Goal: Entertainment & Leisure: Consume media (video, audio)

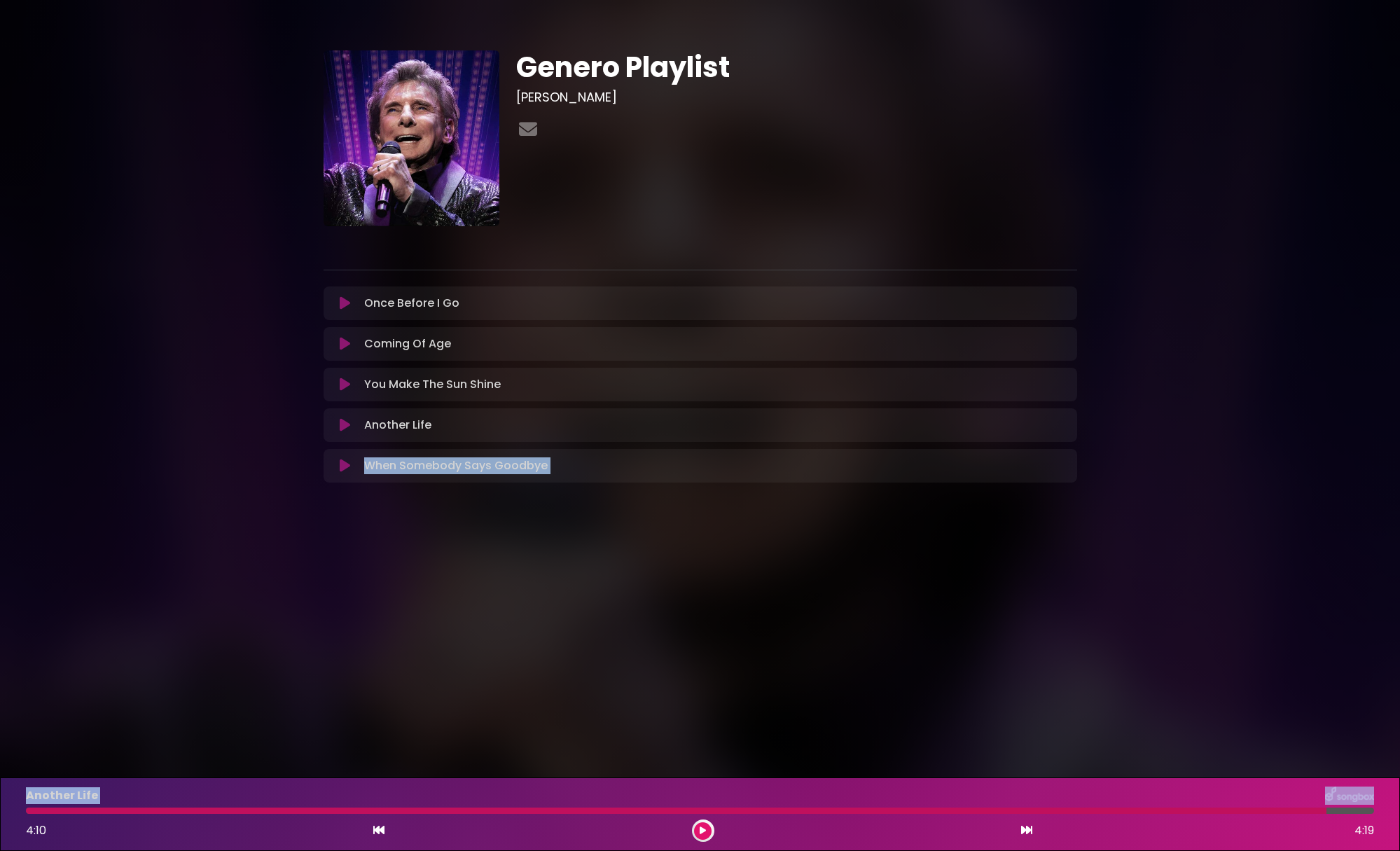
click at [340, 430] on icon at bounding box center [345, 425] width 10 height 14
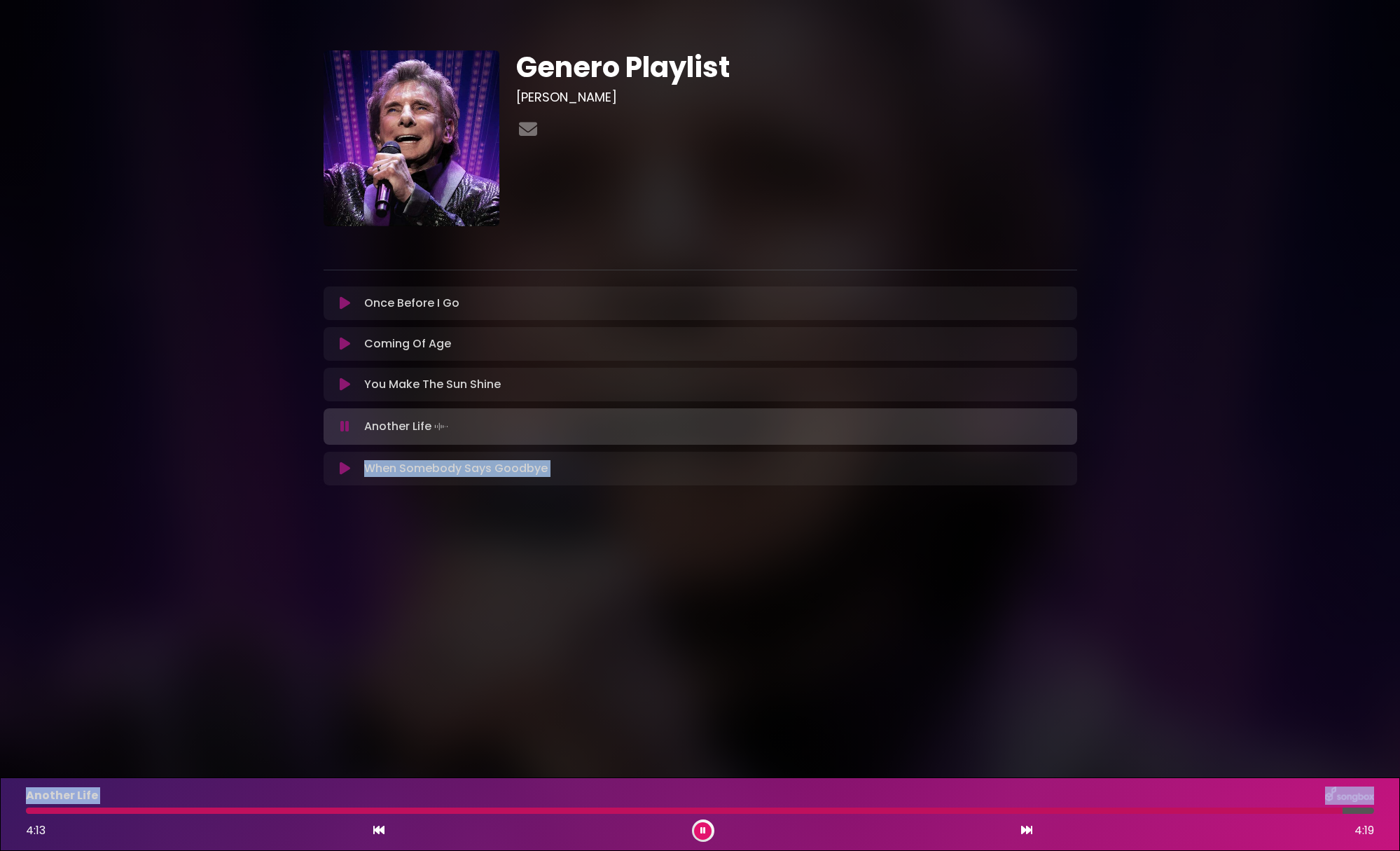
drag, startPoint x: 145, startPoint y: 820, endPoint x: -60, endPoint y: 804, distance: 205.6
click at [0, 804] on html "× Genero Playlist [PERSON_NAME] ×" at bounding box center [700, 426] width 1400 height 851
click at [378, 833] on icon at bounding box center [379, 829] width 11 height 11
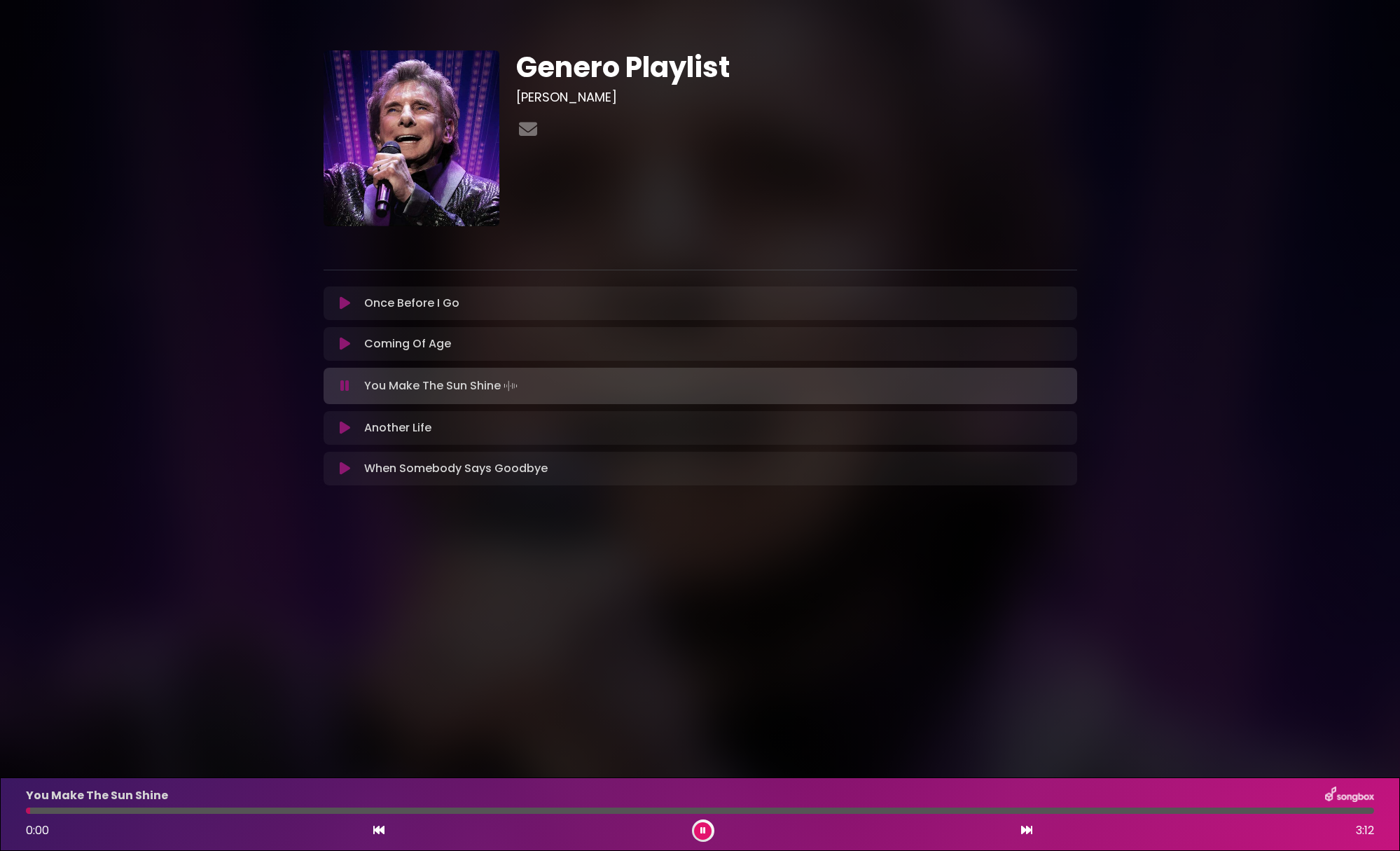
click at [1035, 826] on div "0:00 3:12" at bounding box center [700, 830] width 1365 height 22
click at [1027, 829] on icon at bounding box center [1026, 829] width 11 height 11
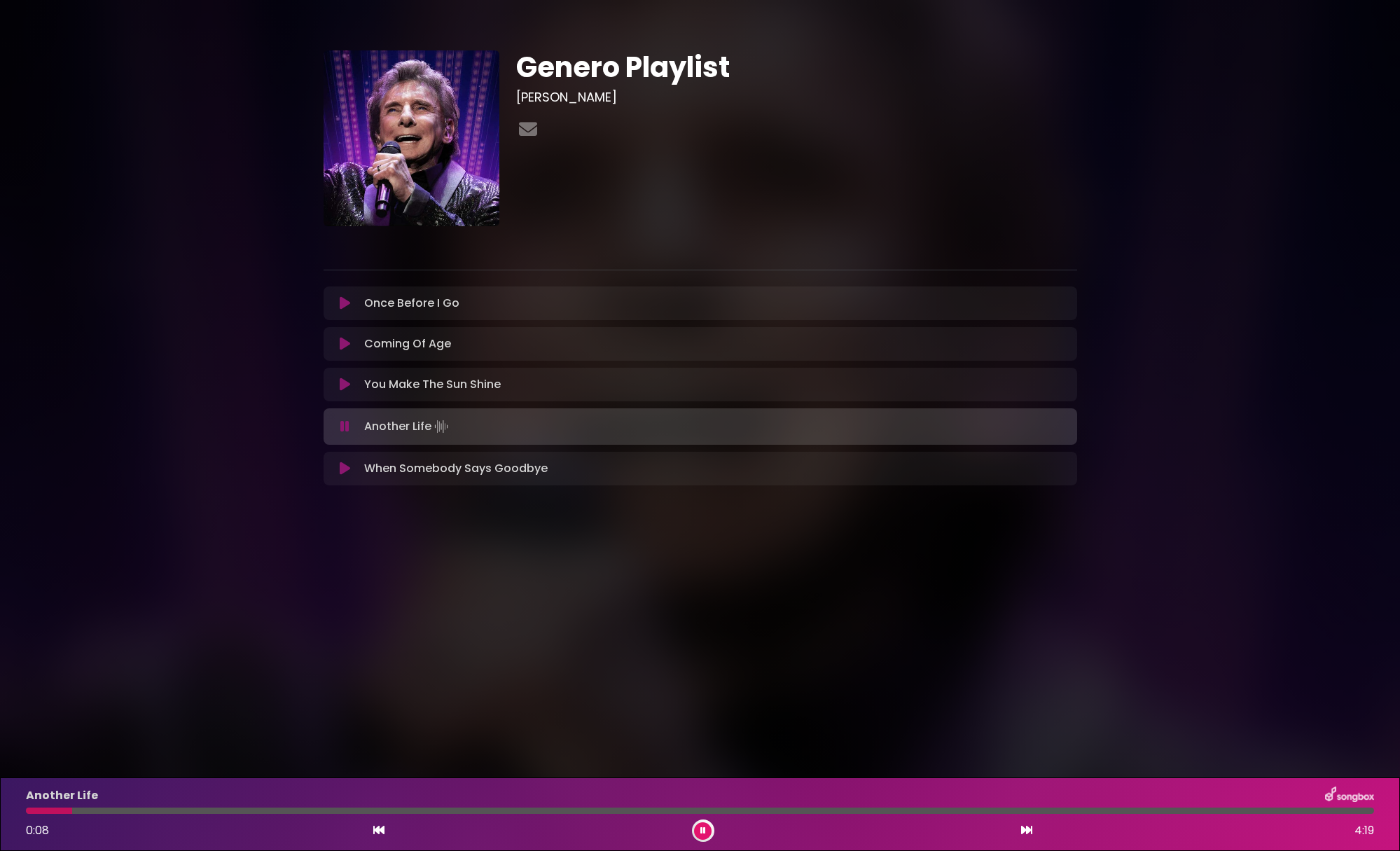
click at [710, 833] on button at bounding box center [703, 831] width 17 height 17
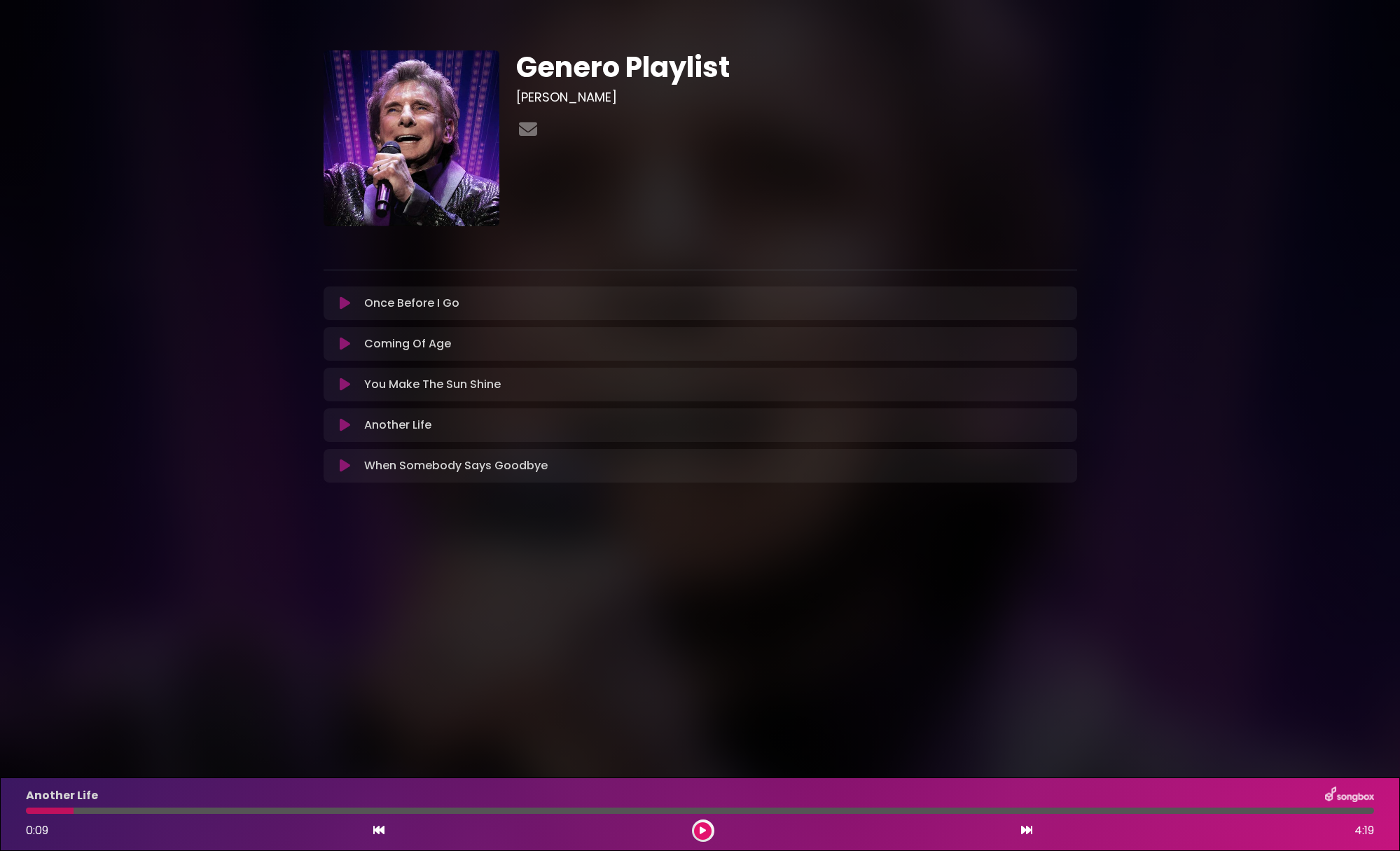
drag, startPoint x: 53, startPoint y: 807, endPoint x: 24, endPoint y: 811, distance: 29.3
click at [24, 811] on div "Another Life 0:09 4:19" at bounding box center [700, 814] width 1365 height 55
click at [24, 811] on div at bounding box center [700, 810] width 1365 height 6
click at [40, 810] on div at bounding box center [49, 810] width 47 height 6
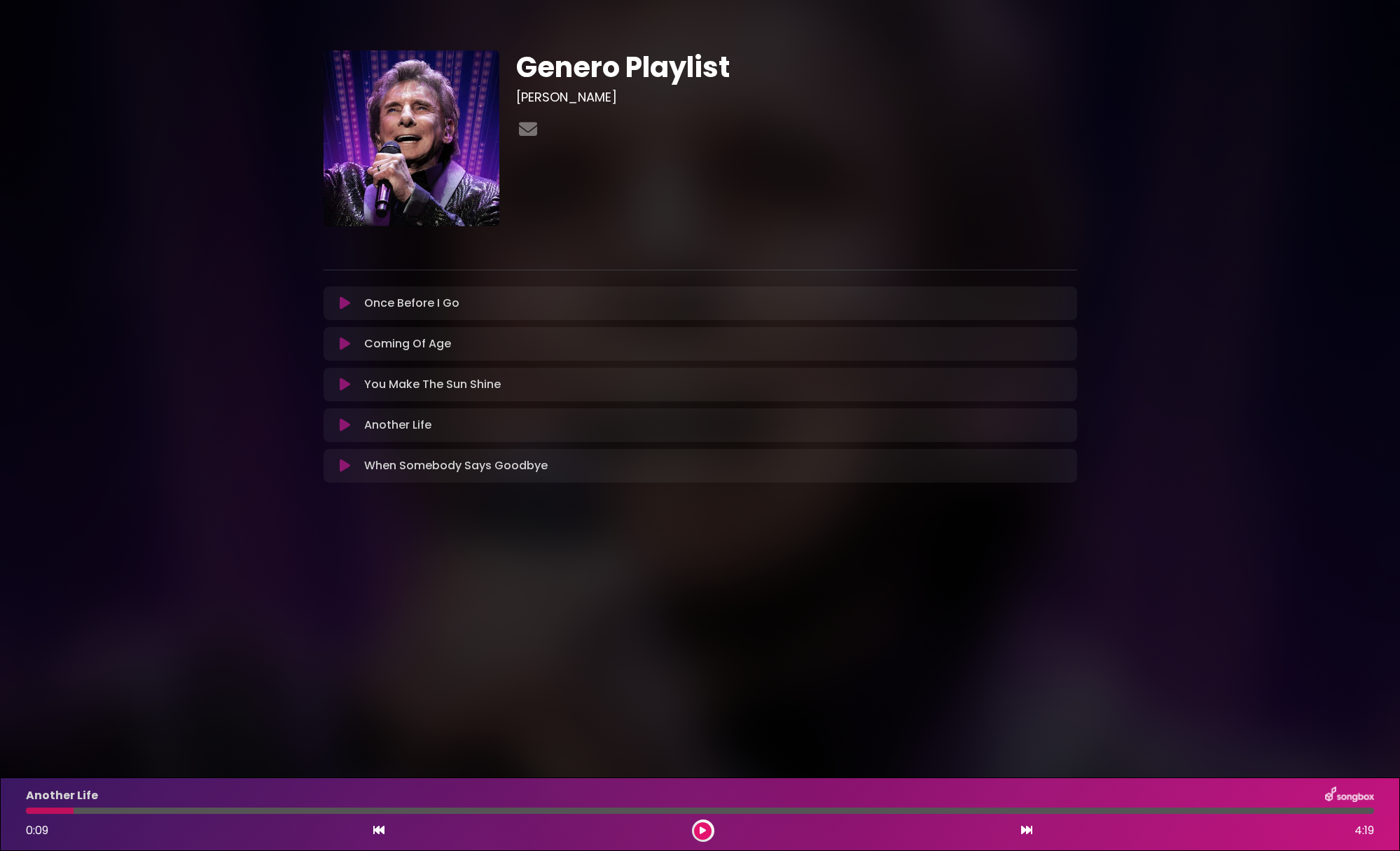
click at [344, 300] on icon at bounding box center [345, 303] width 10 height 14
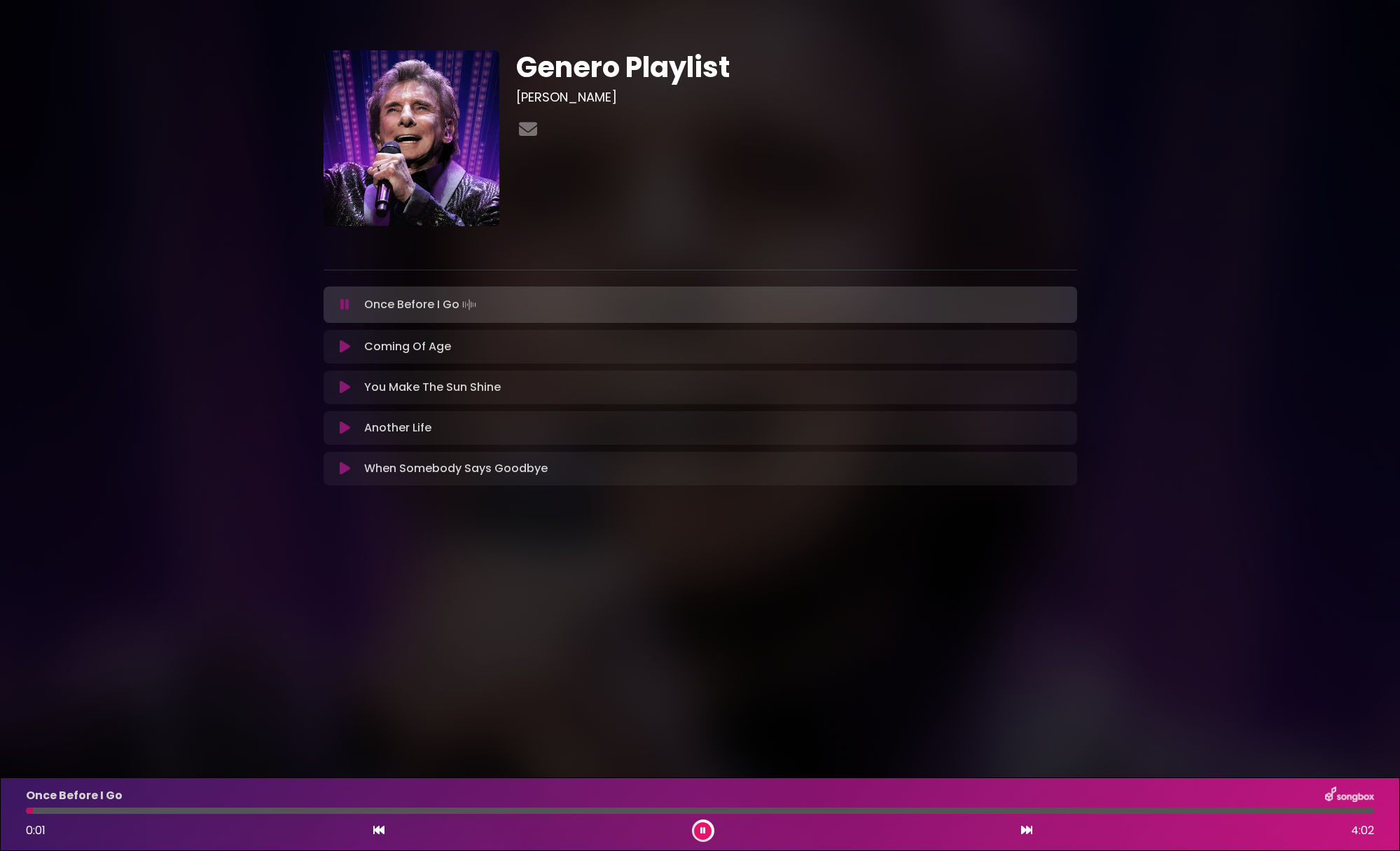
click at [344, 431] on icon at bounding box center [345, 428] width 10 height 14
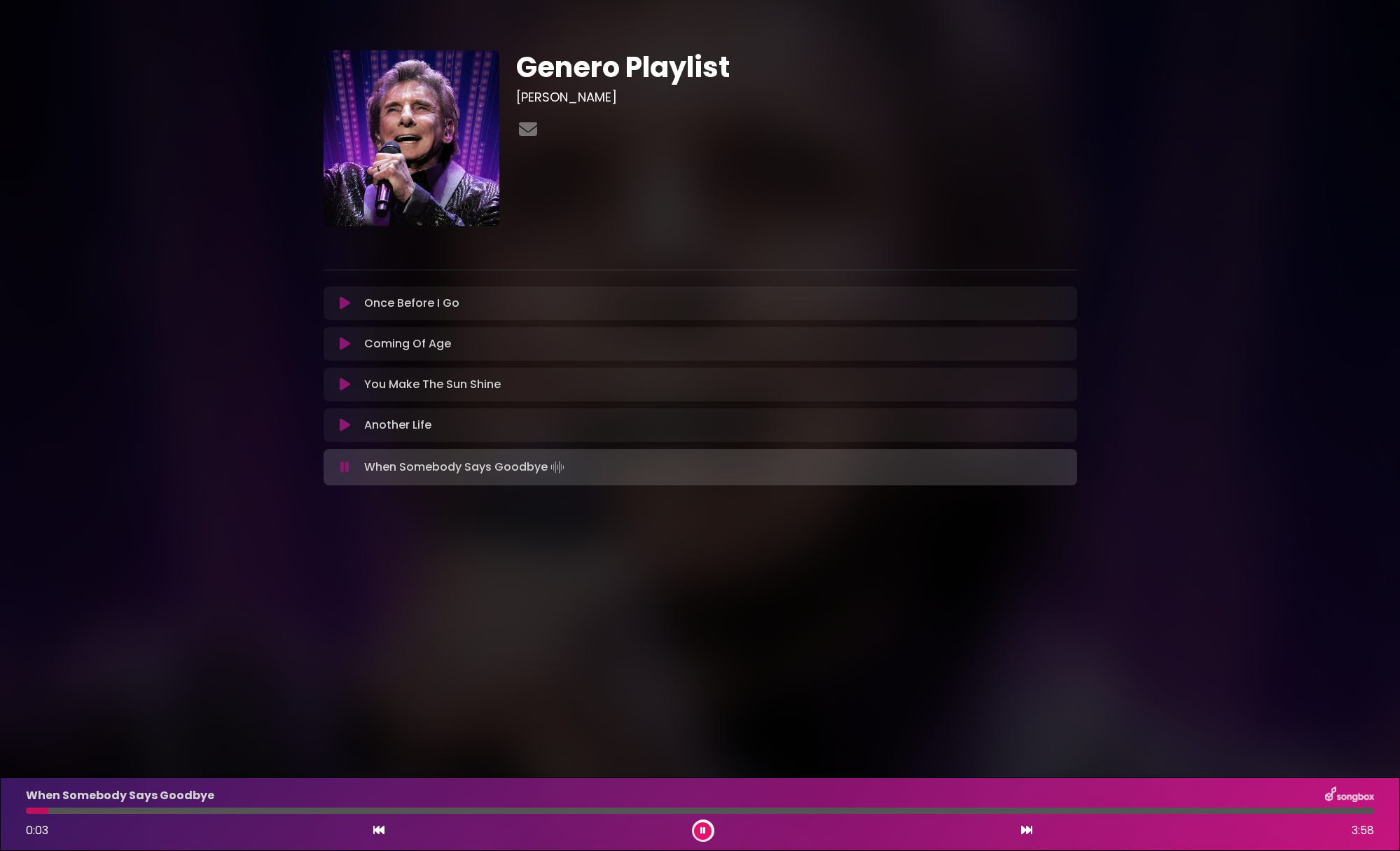
click at [342, 426] on icon at bounding box center [345, 425] width 10 height 14
click at [387, 829] on div "0:09 3:58" at bounding box center [700, 830] width 1365 height 22
click at [383, 830] on icon at bounding box center [379, 829] width 11 height 11
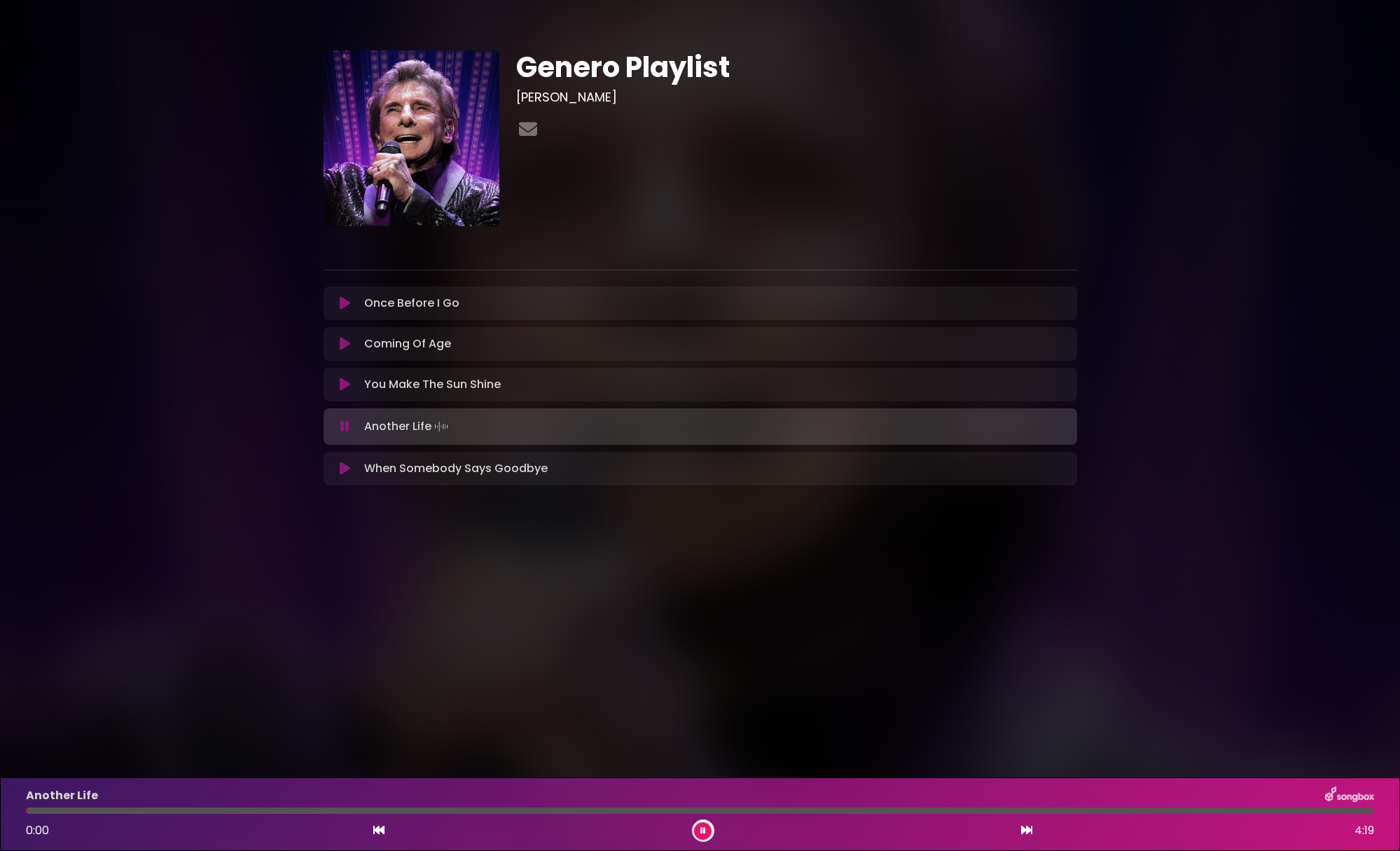
click at [383, 830] on icon at bounding box center [379, 829] width 11 height 11
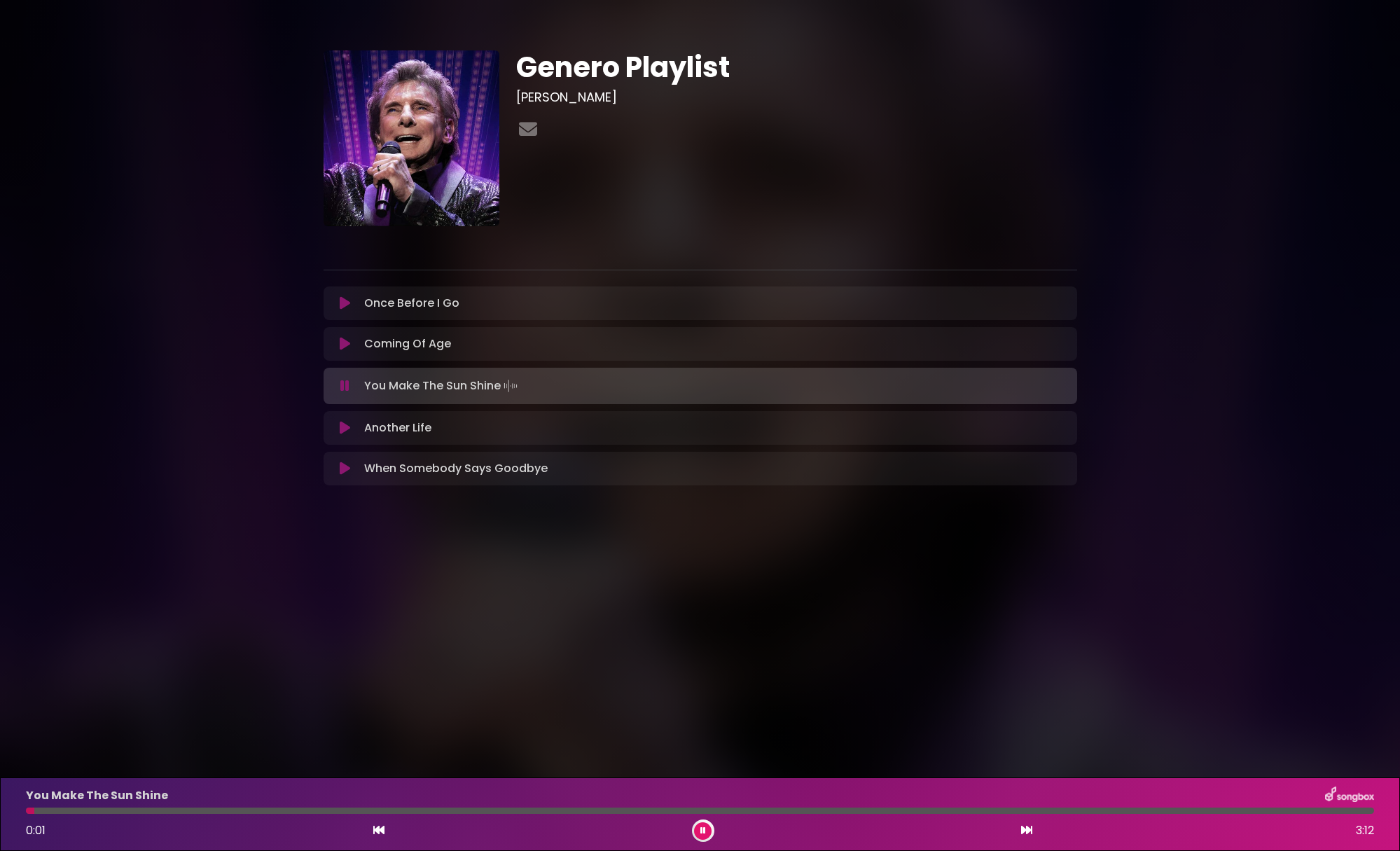
click at [1028, 832] on icon at bounding box center [1026, 829] width 11 height 11
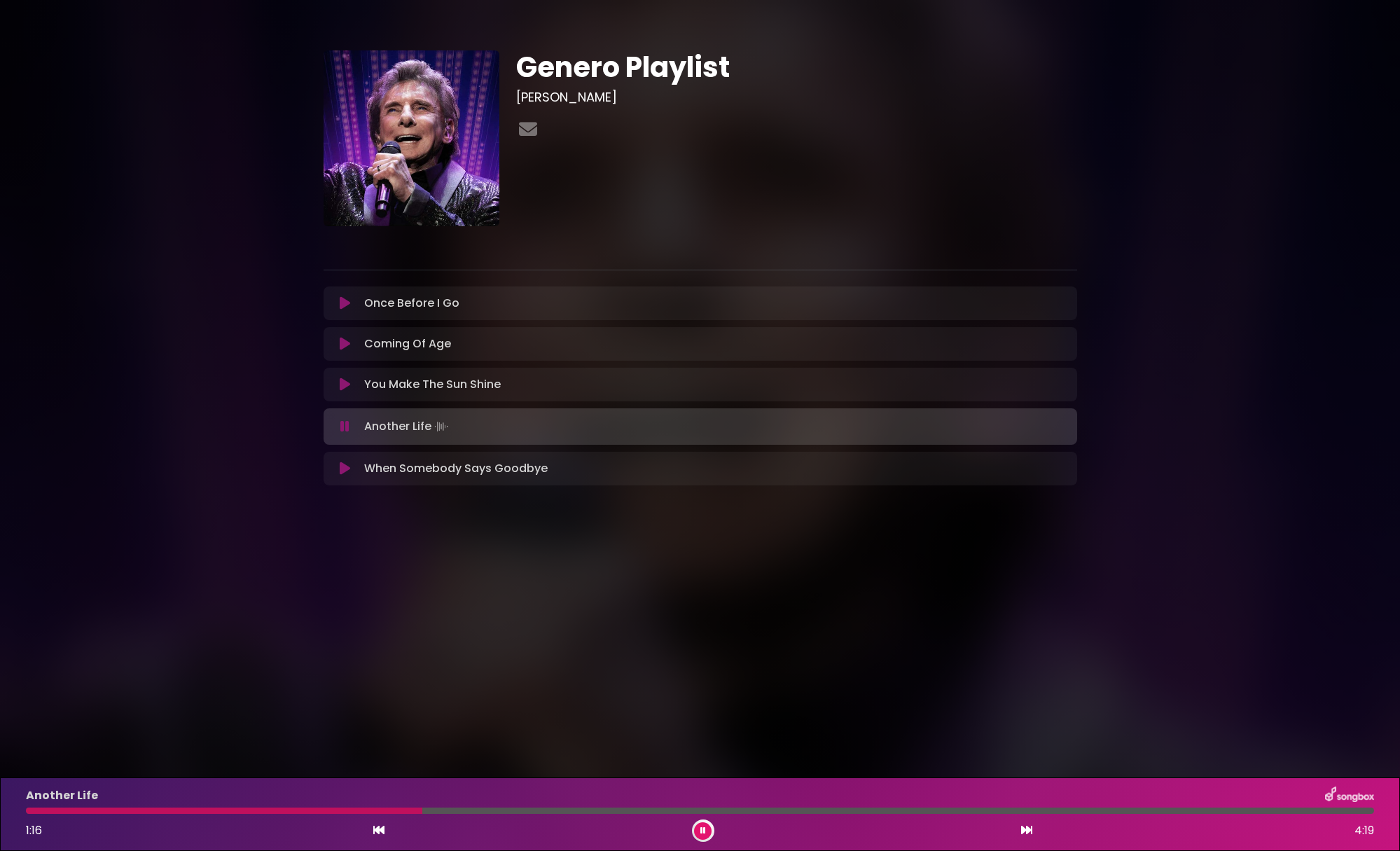
click at [340, 426] on button at bounding box center [346, 426] width 28 height 14
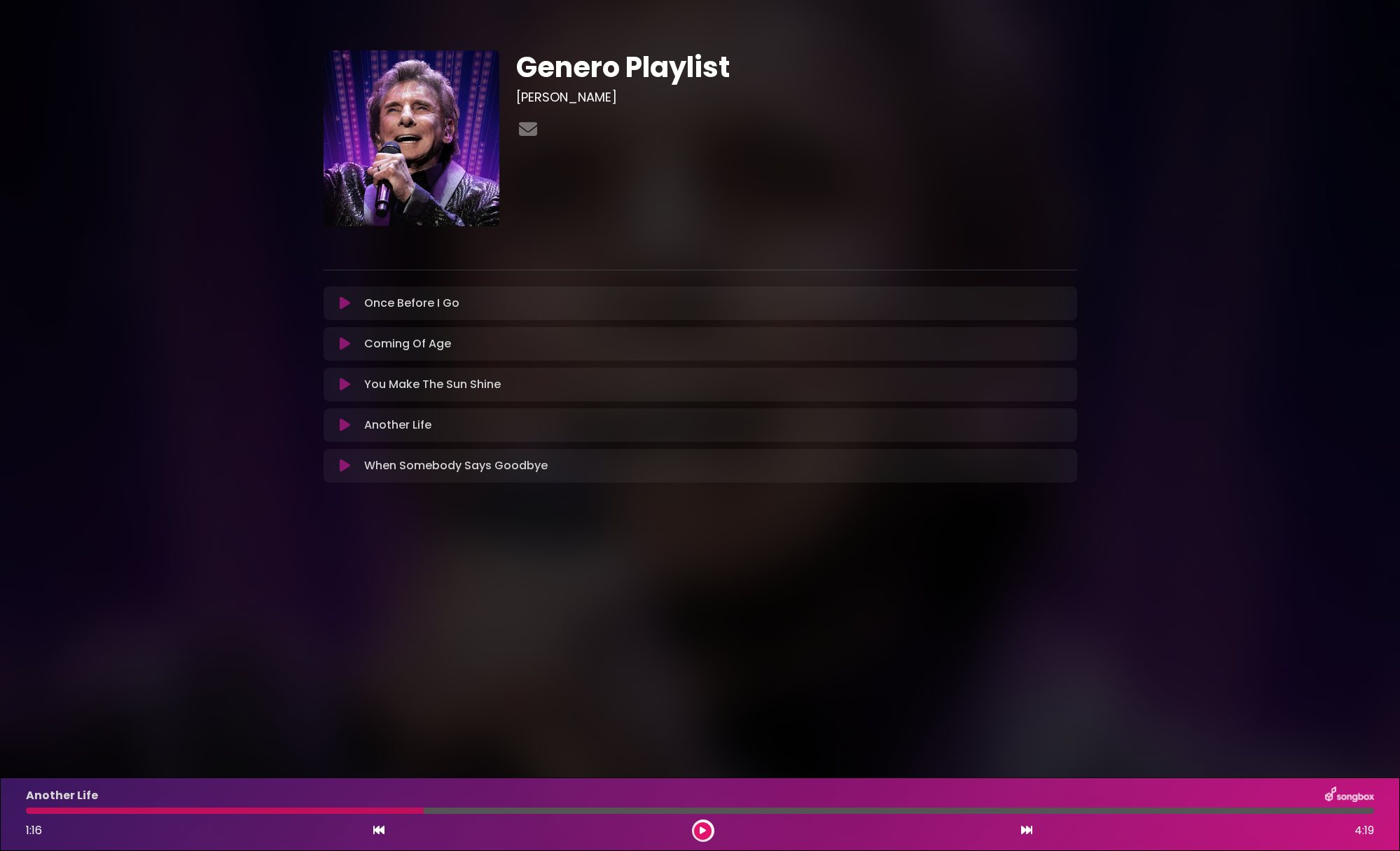
click at [345, 345] on icon at bounding box center [345, 344] width 10 height 14
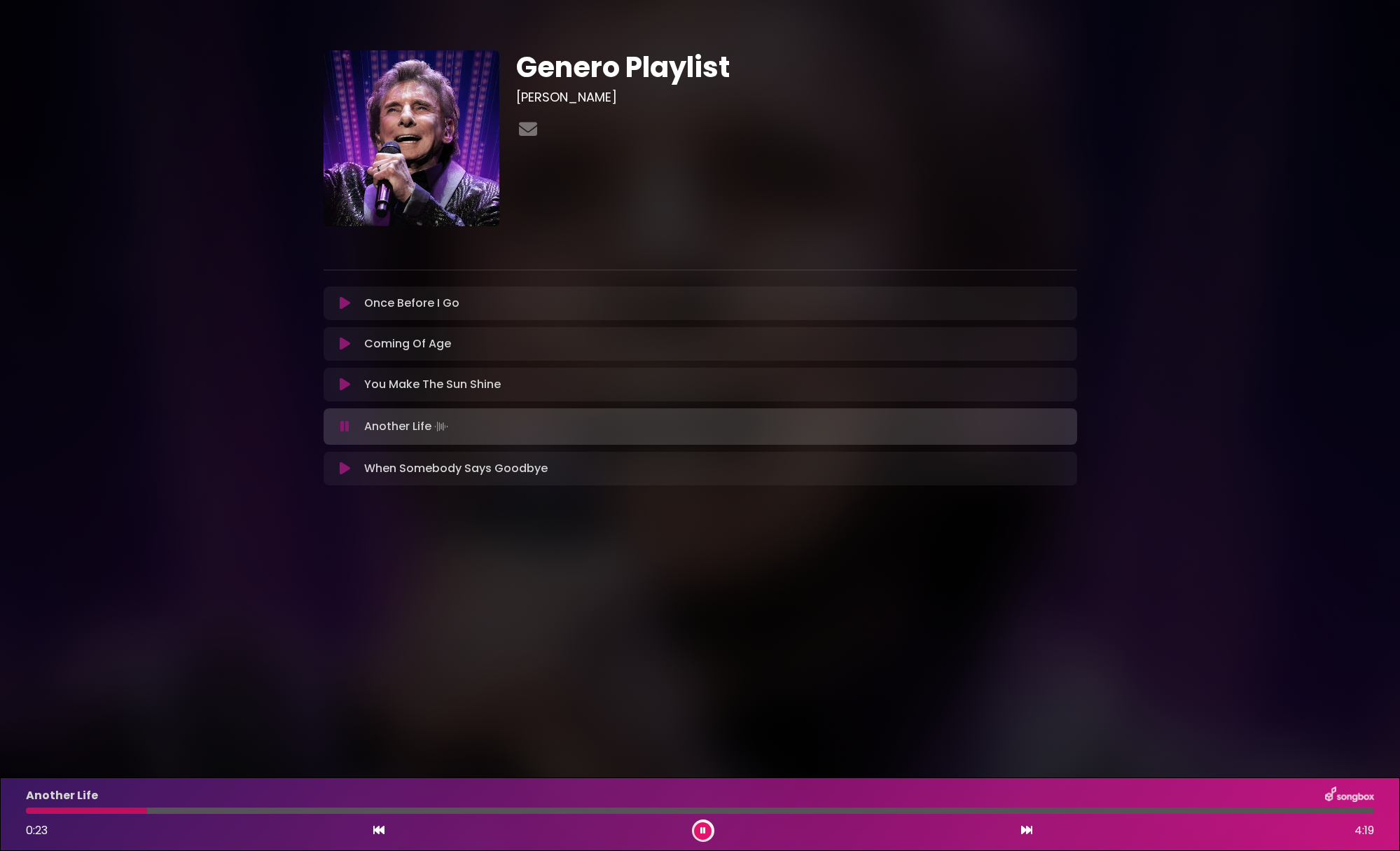
click at [346, 417] on div "Another Life Loading Track..." at bounding box center [701, 426] width 737 height 20
click at [345, 422] on icon at bounding box center [344, 426] width 9 height 14
